Goal: Information Seeking & Learning: Understand process/instructions

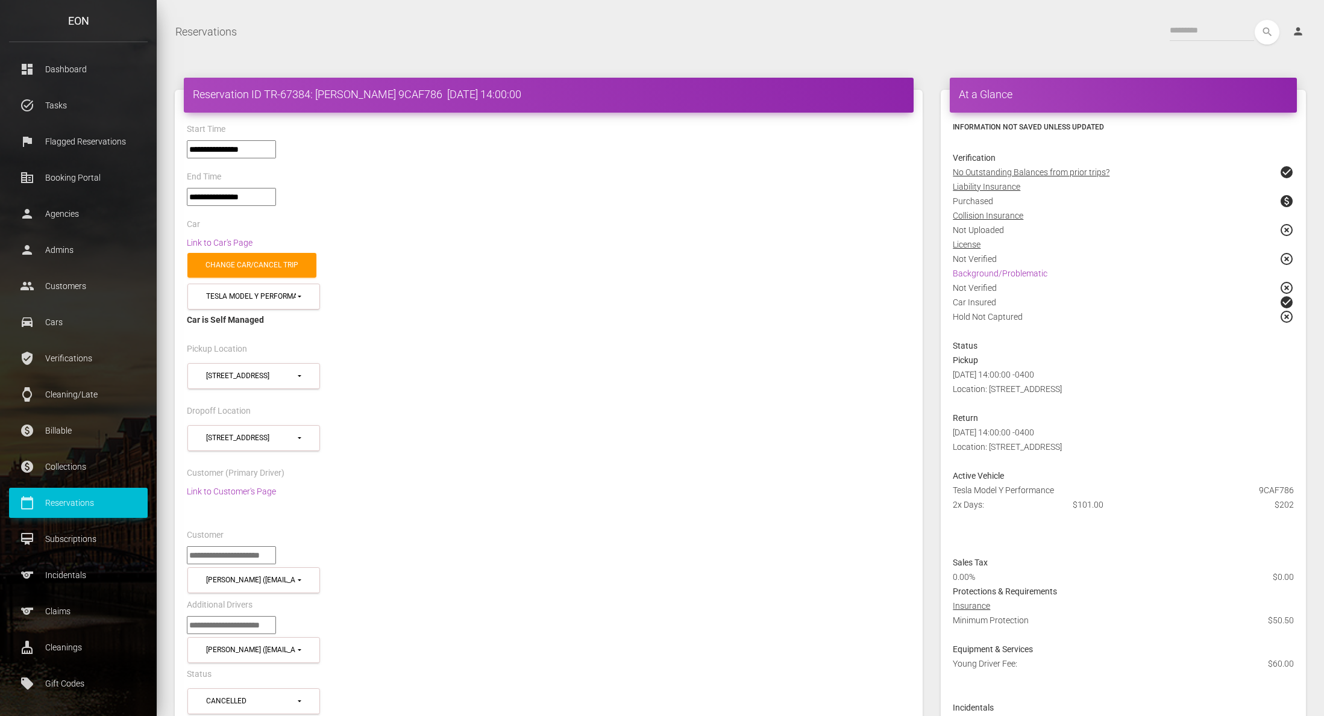
select select "*****"
select select
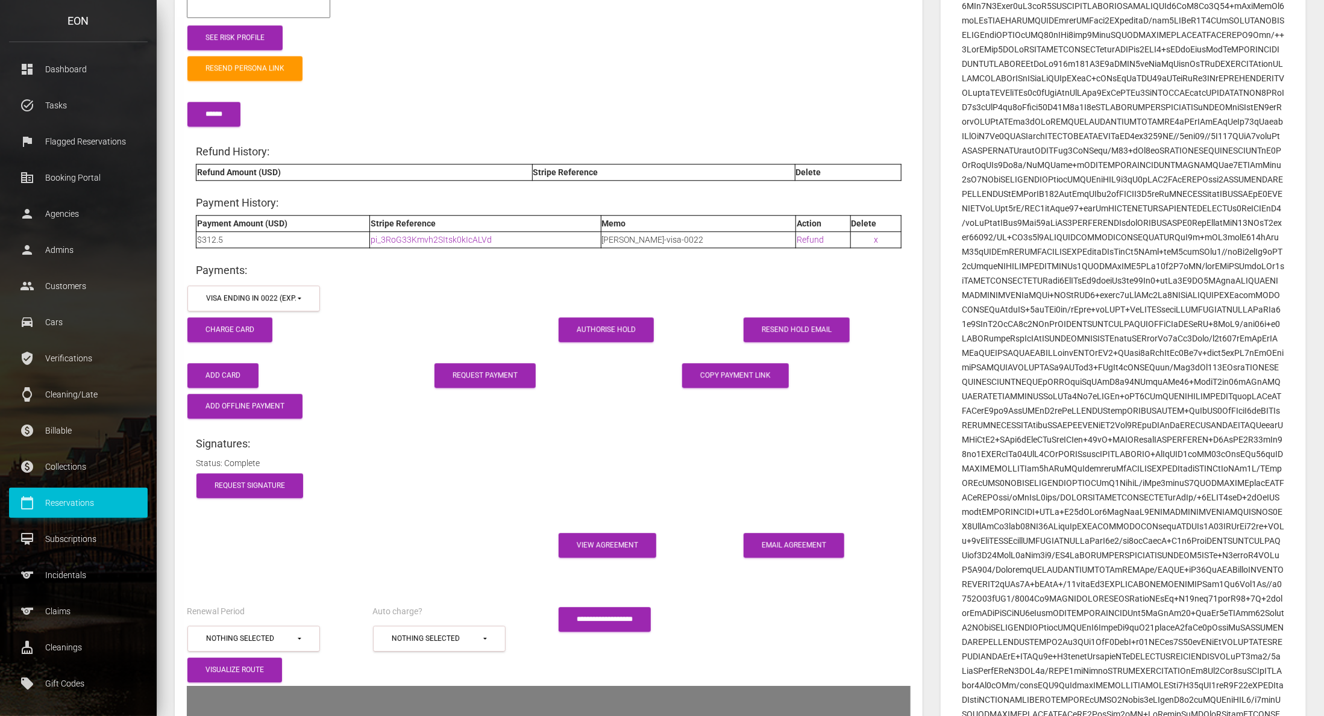
scroll to position [1683, 0]
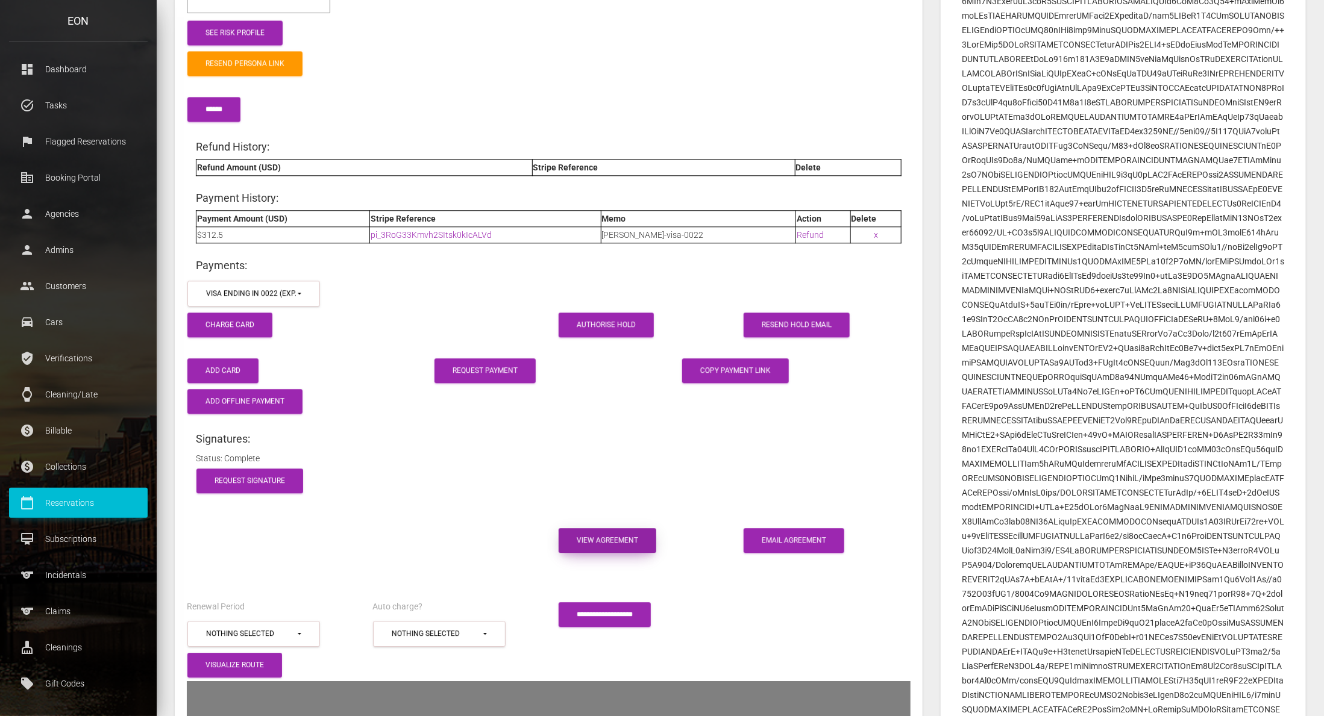
click at [639, 528] on link "View Agreement" at bounding box center [608, 540] width 98 height 25
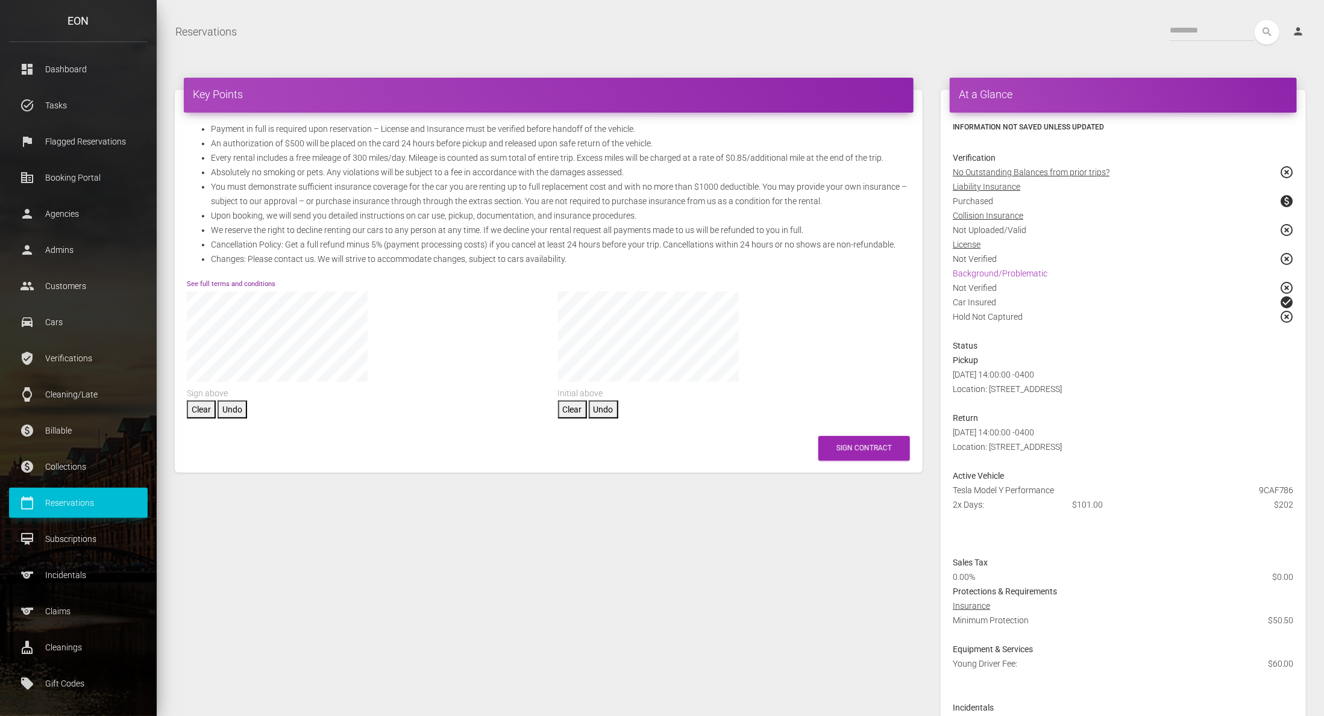
click at [263, 283] on link "See full terms and conditions" at bounding box center [231, 284] width 89 height 8
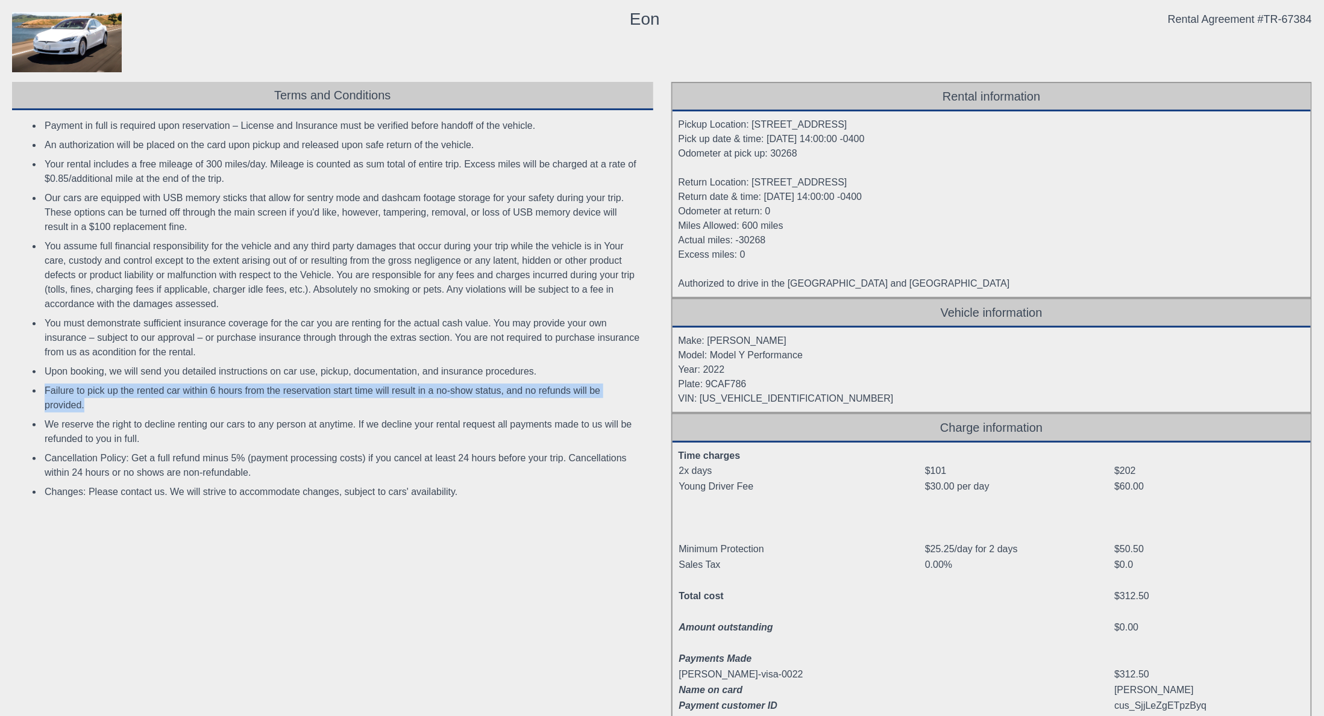
drag, startPoint x: 46, startPoint y: 389, endPoint x: 93, endPoint y: 409, distance: 50.8
click at [93, 409] on li "Failure to pick up the rented car within 6 hours from the reservation start tim…" at bounding box center [343, 398] width 603 height 34
click at [412, 606] on div "Terms and Conditions Payment in full is required upon reservation – License and…" at bounding box center [332, 417] width 659 height 671
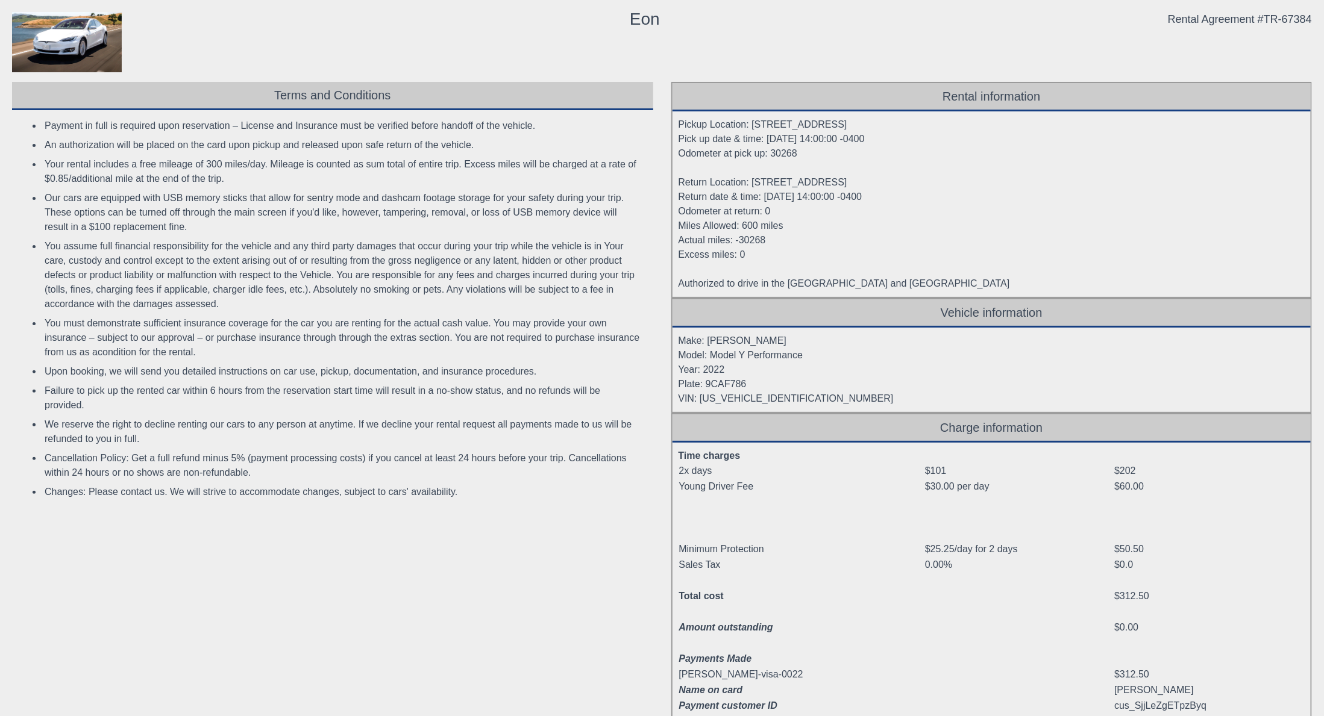
click at [43, 374] on li "Upon booking, we will send you detailed instructions on car use, pickup, docume…" at bounding box center [343, 371] width 603 height 19
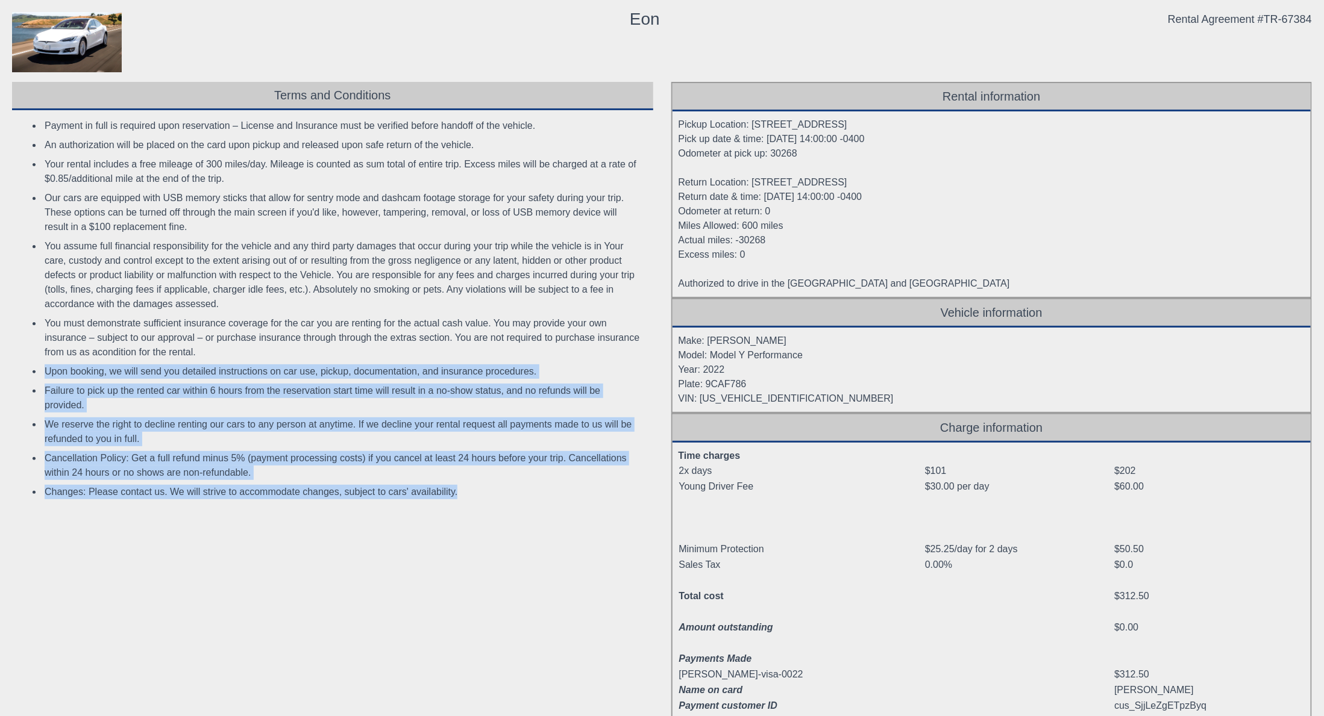
drag, startPoint x: 46, startPoint y: 369, endPoint x: 468, endPoint y: 496, distance: 439.8
click at [468, 497] on ul "Payment in full is required upon reservation – License and Insurance must be ve…" at bounding box center [331, 309] width 627 height 386
click at [281, 592] on div "Terms and Conditions Payment in full is required upon reservation – License and…" at bounding box center [332, 417] width 659 height 671
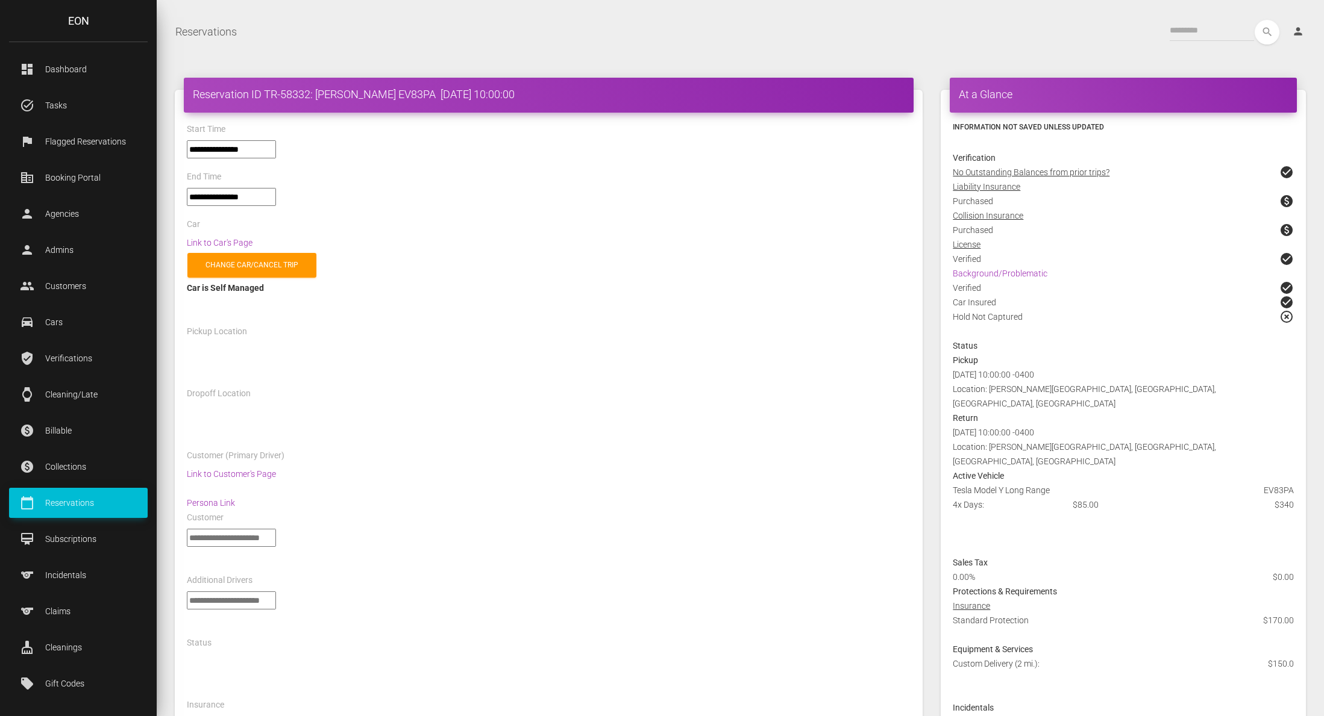
select select "*****"
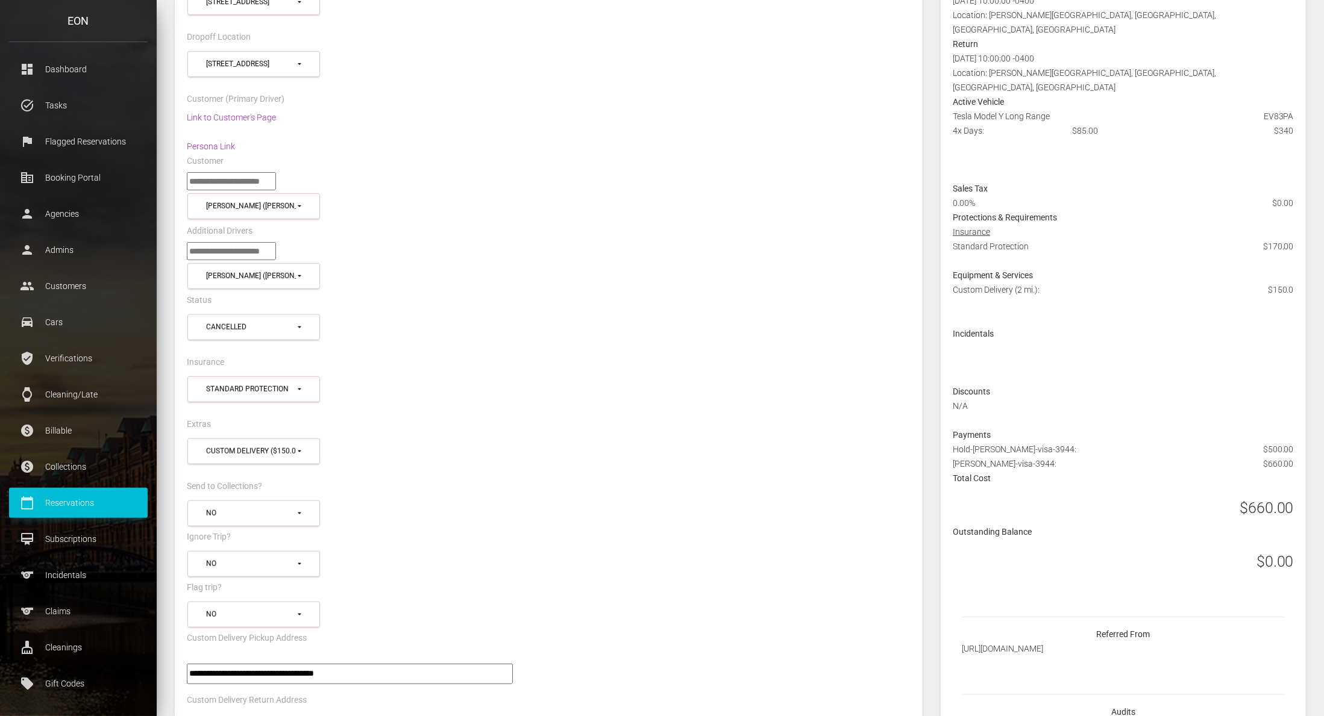
scroll to position [376, 0]
